Goal: Information Seeking & Learning: Compare options

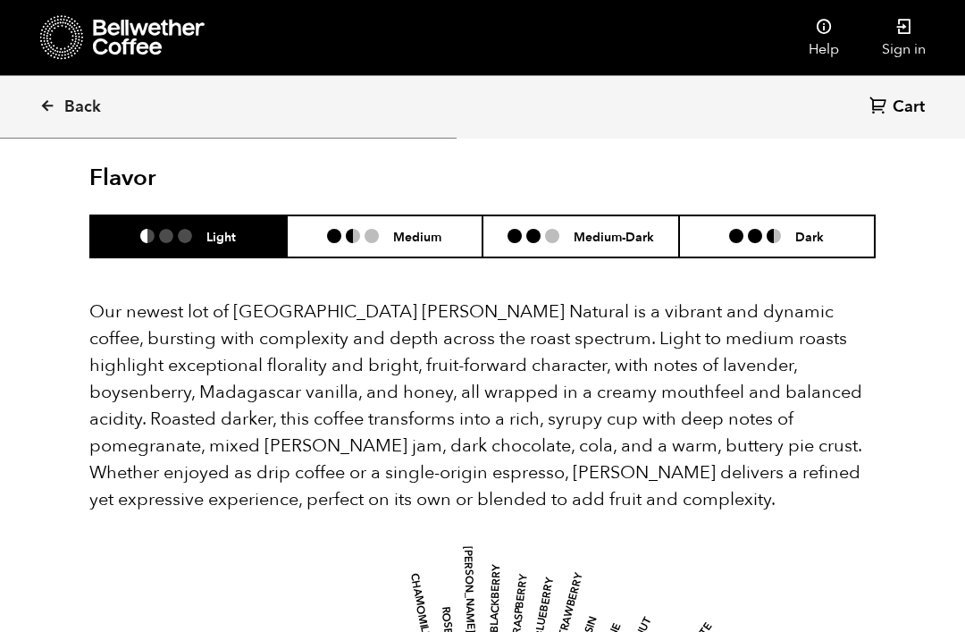
scroll to position [1594, 0]
click at [402, 215] on li "Medium" at bounding box center [385, 236] width 197 height 42
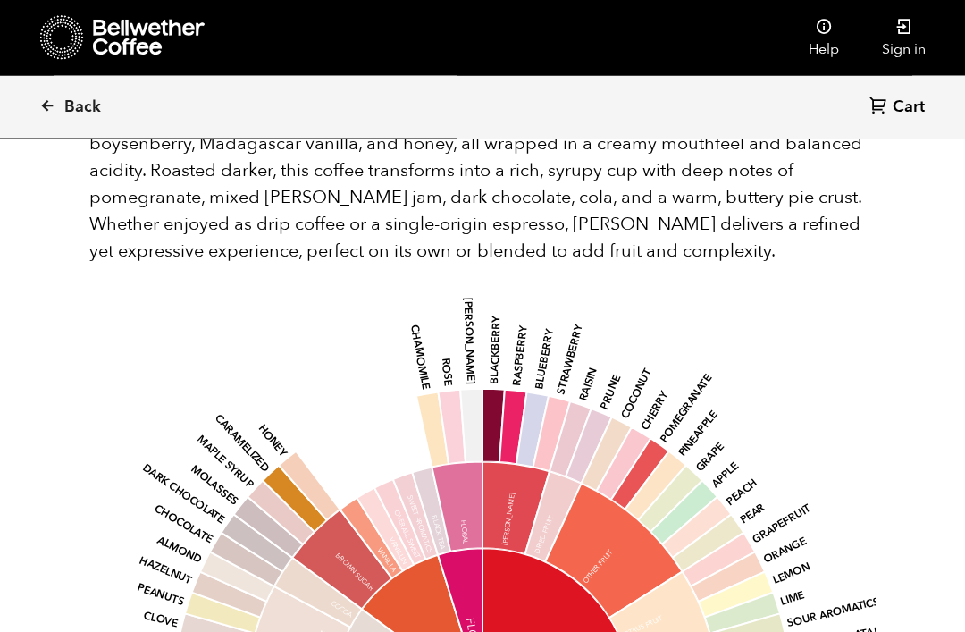
scroll to position [1842, 0]
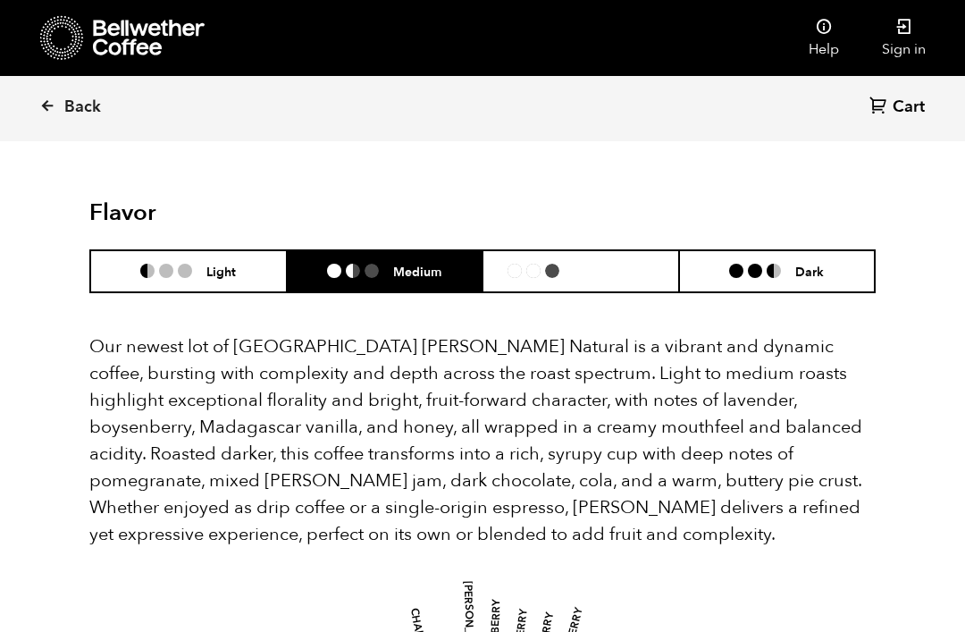
click at [600, 250] on li "Medium-Dark" at bounding box center [581, 271] width 197 height 42
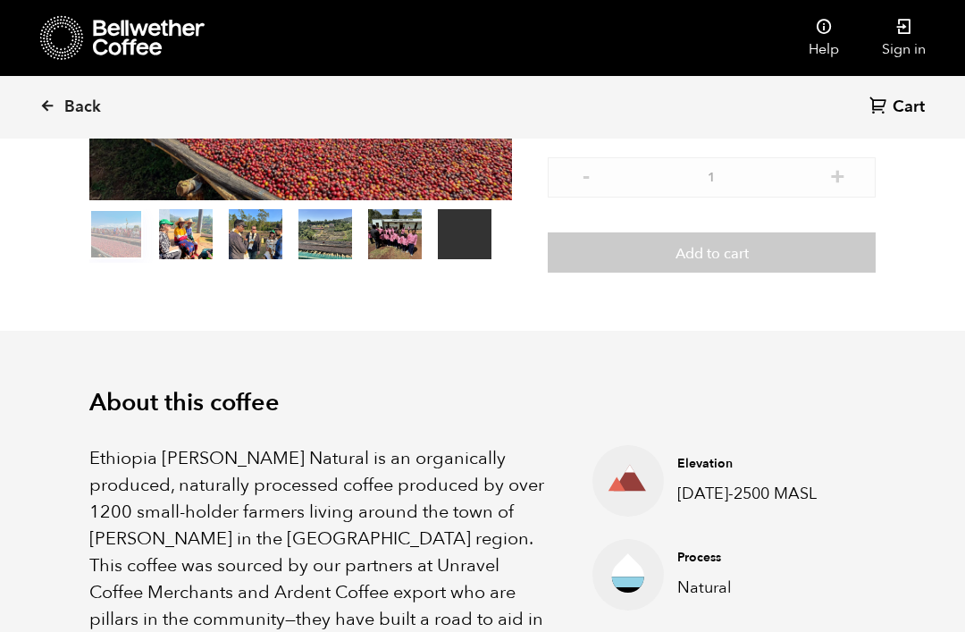
scroll to position [335, 0]
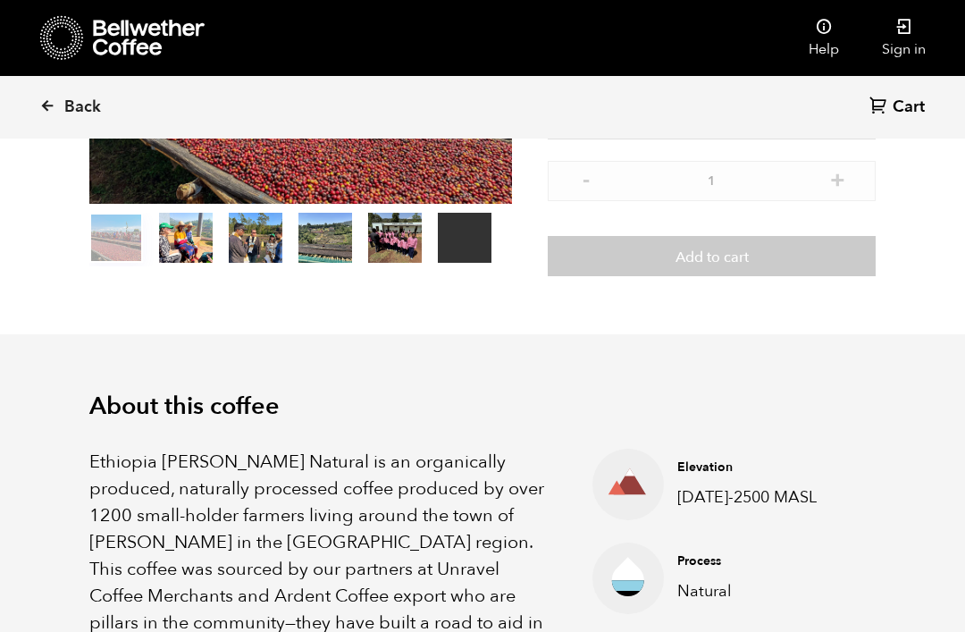
click at [67, 108] on span "Back" at bounding box center [82, 107] width 37 height 21
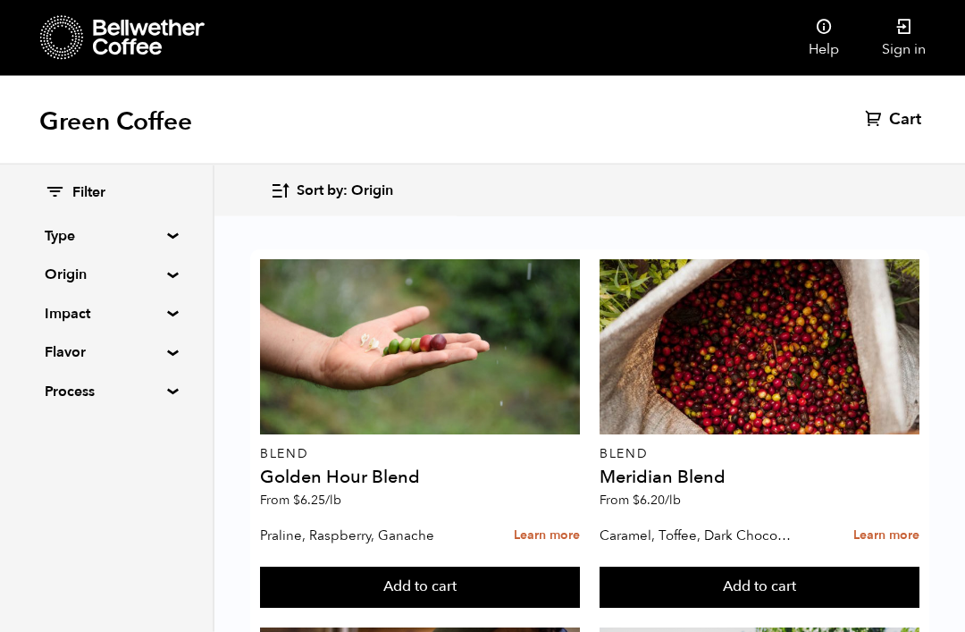
scroll to position [114, 0]
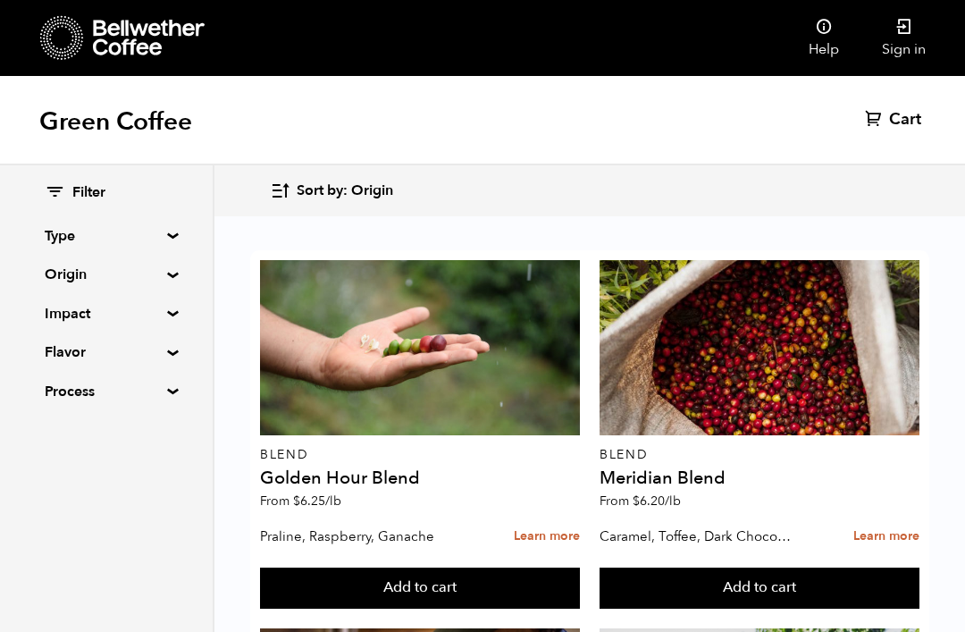
click at [816, 260] on div at bounding box center [760, 347] width 320 height 175
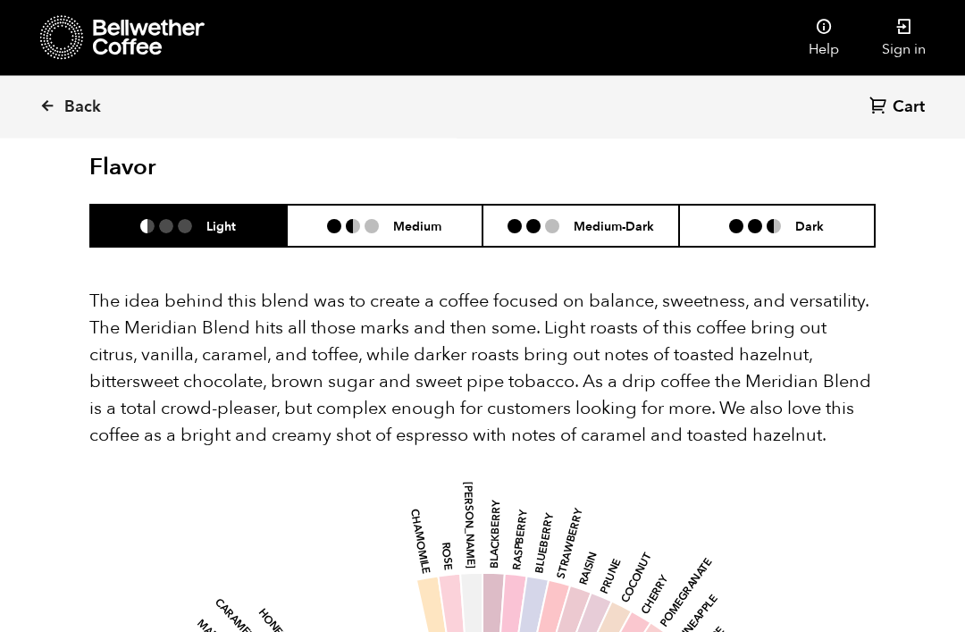
scroll to position [974, 0]
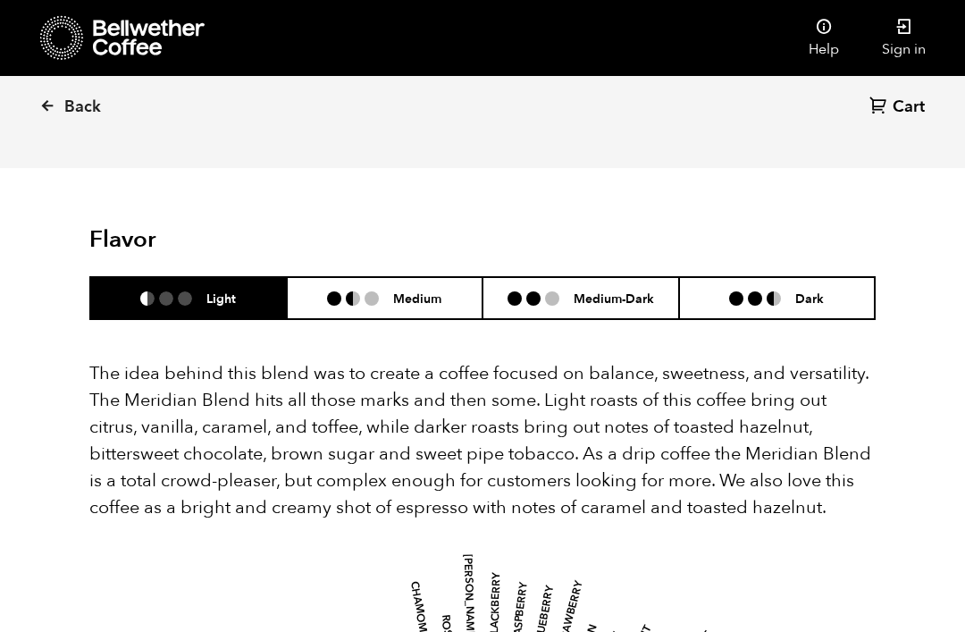
click at [589, 277] on li "Medium-Dark" at bounding box center [581, 298] width 197 height 42
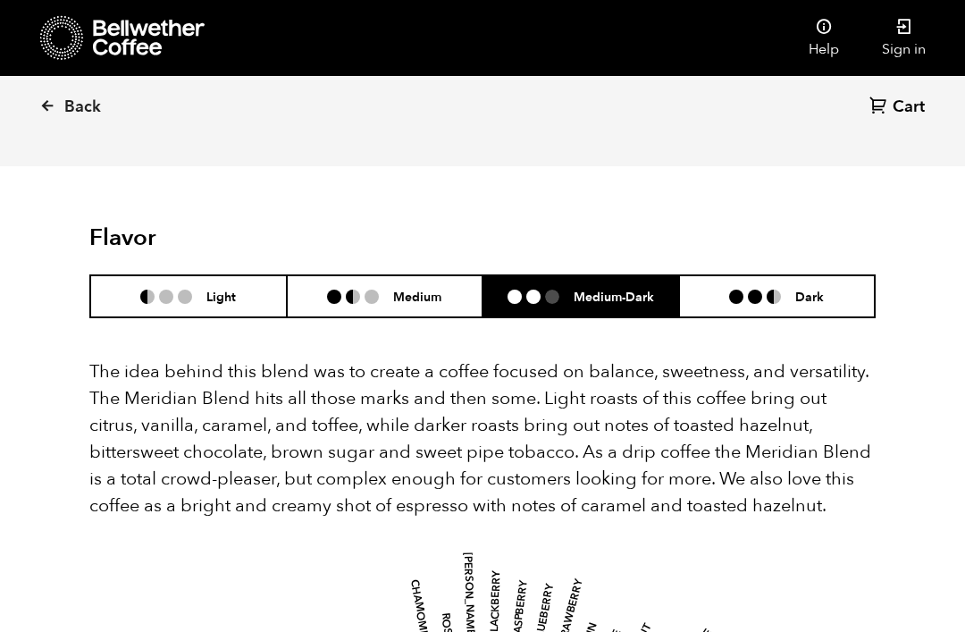
scroll to position [986, 0]
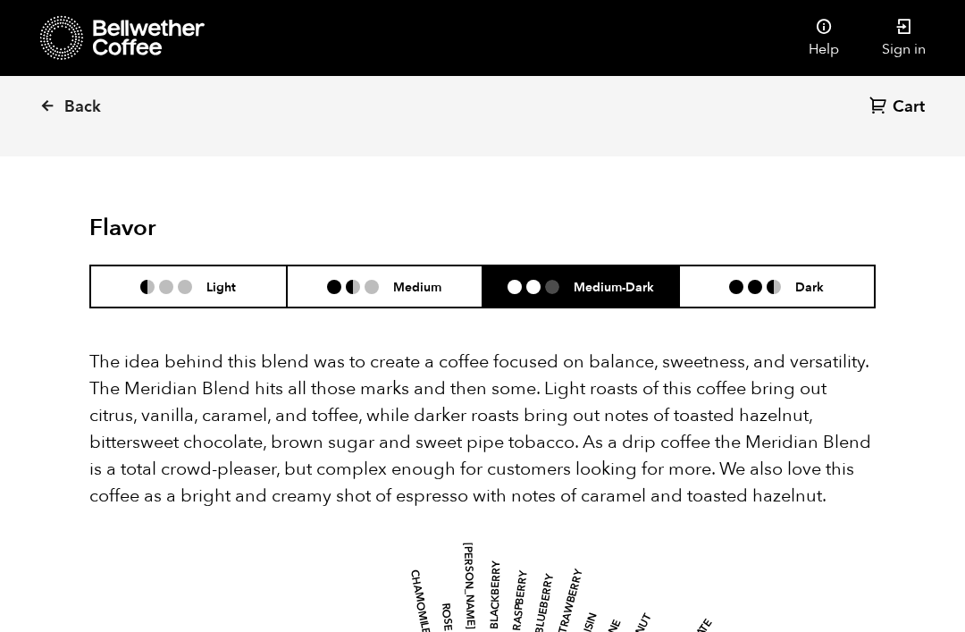
click at [88, 114] on span "Back" at bounding box center [82, 107] width 37 height 21
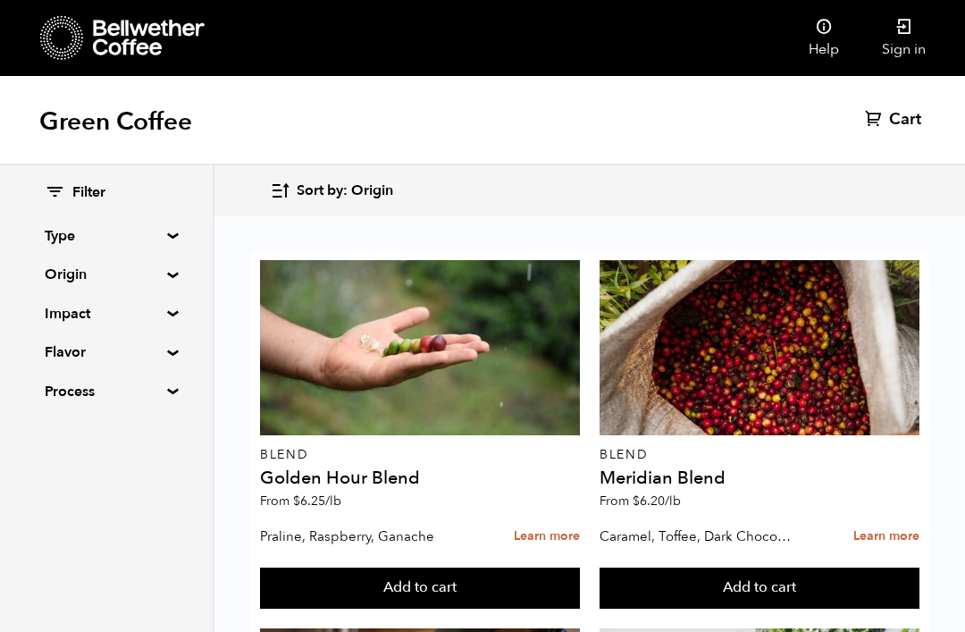
click at [116, 308] on summary "Impact" at bounding box center [106, 313] width 123 height 21
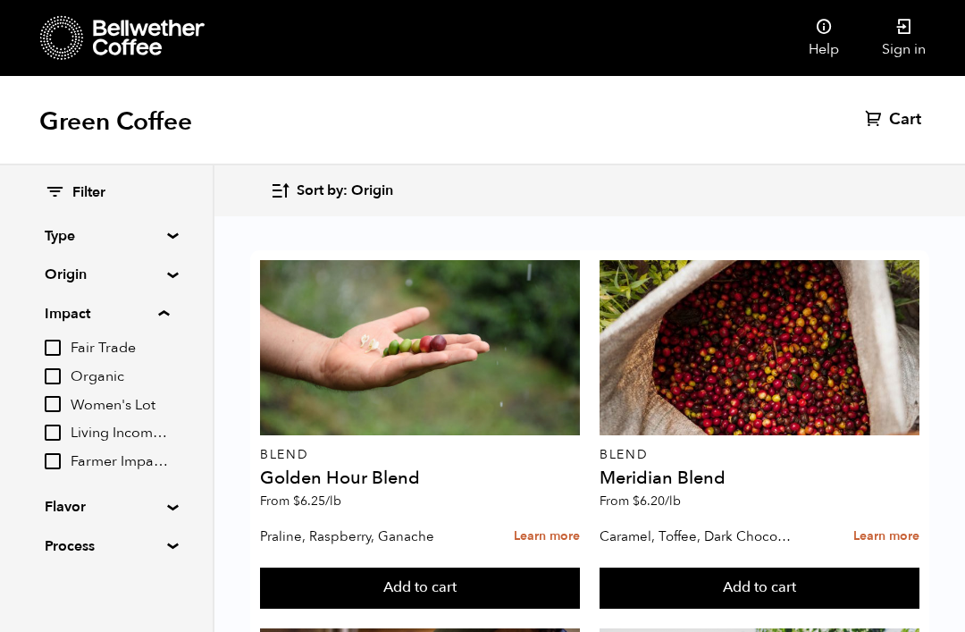
click at [54, 396] on input "Women's Lot" at bounding box center [53, 404] width 16 height 16
checkbox input "true"
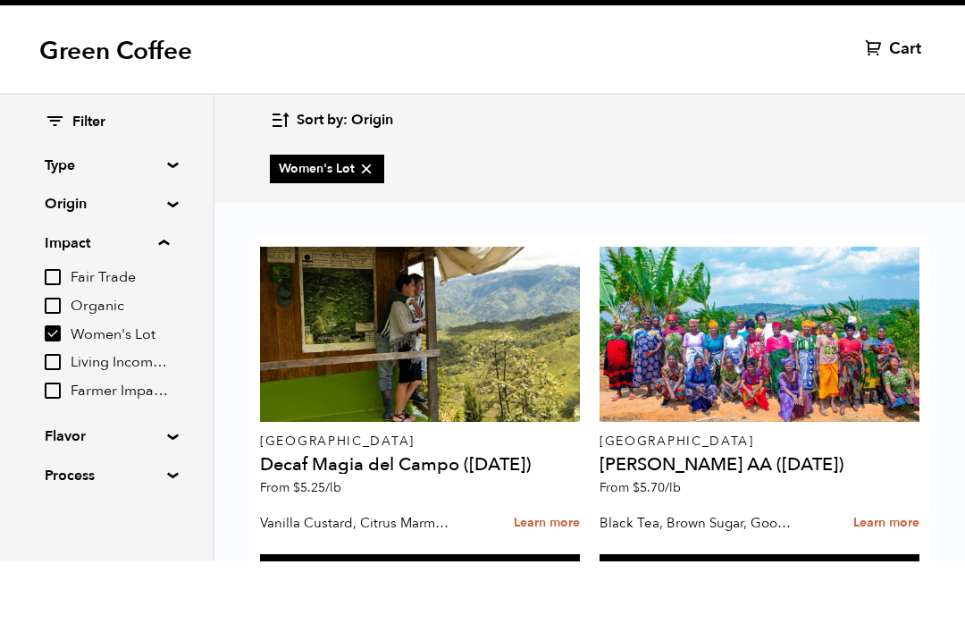
scroll to position [29, 0]
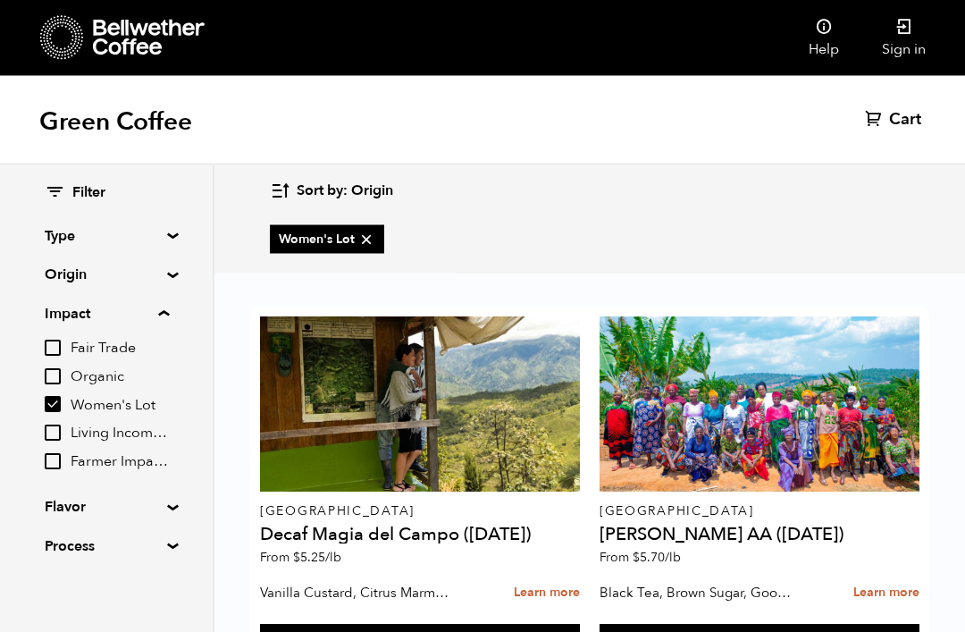
click at [805, 356] on div at bounding box center [760, 404] width 320 height 175
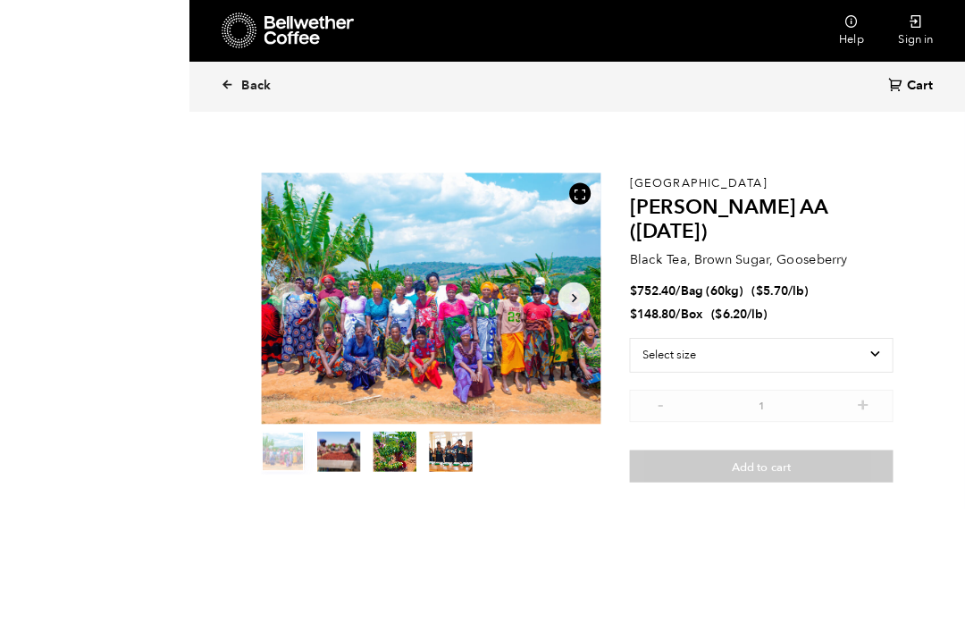
scroll to position [170, 0]
